Goal: Obtain resource: Obtain resource

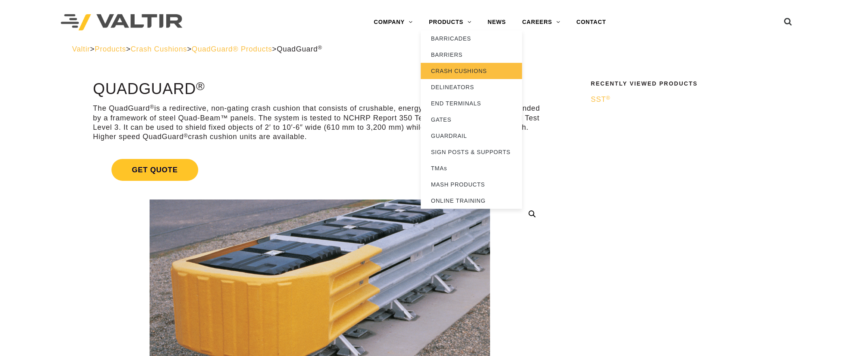
click at [448, 71] on link "CRASH CUSHIONS" at bounding box center [471, 71] width 101 height 16
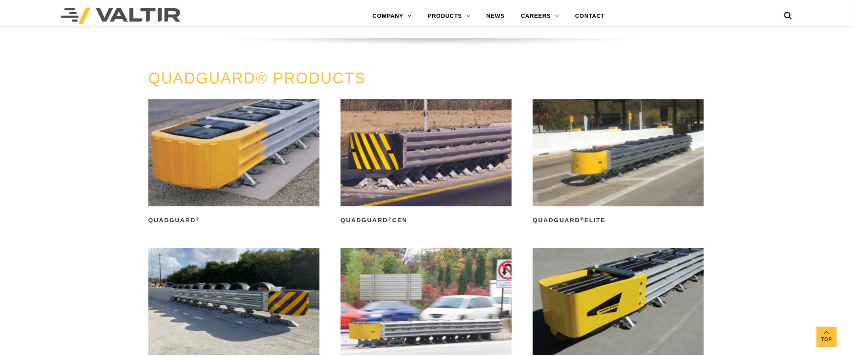
scroll to position [567, 0]
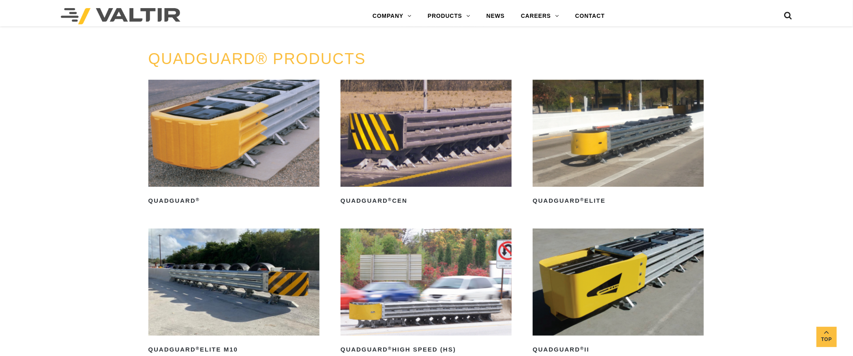
click at [270, 147] on img at bounding box center [233, 133] width 171 height 107
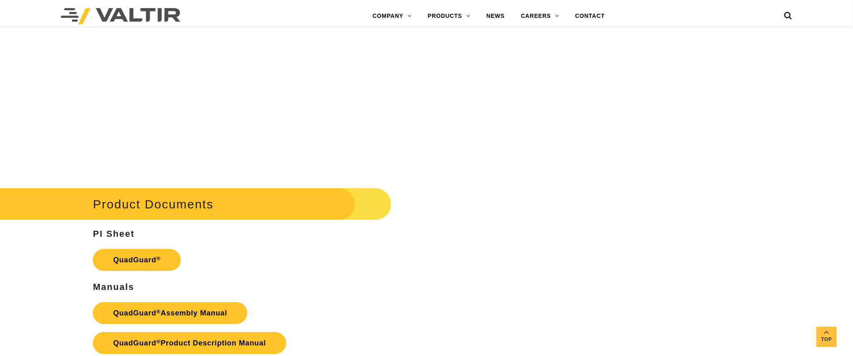
scroll to position [1620, 0]
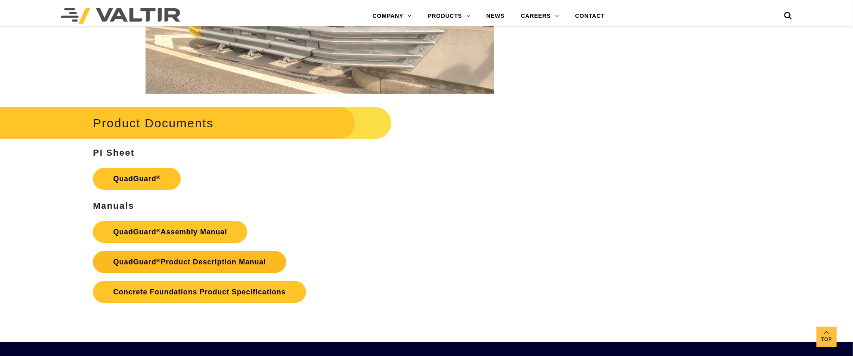
click at [189, 258] on link "QuadGuard ® Product Description Manual" at bounding box center [189, 262] width 193 height 22
